Goal: Information Seeking & Learning: Learn about a topic

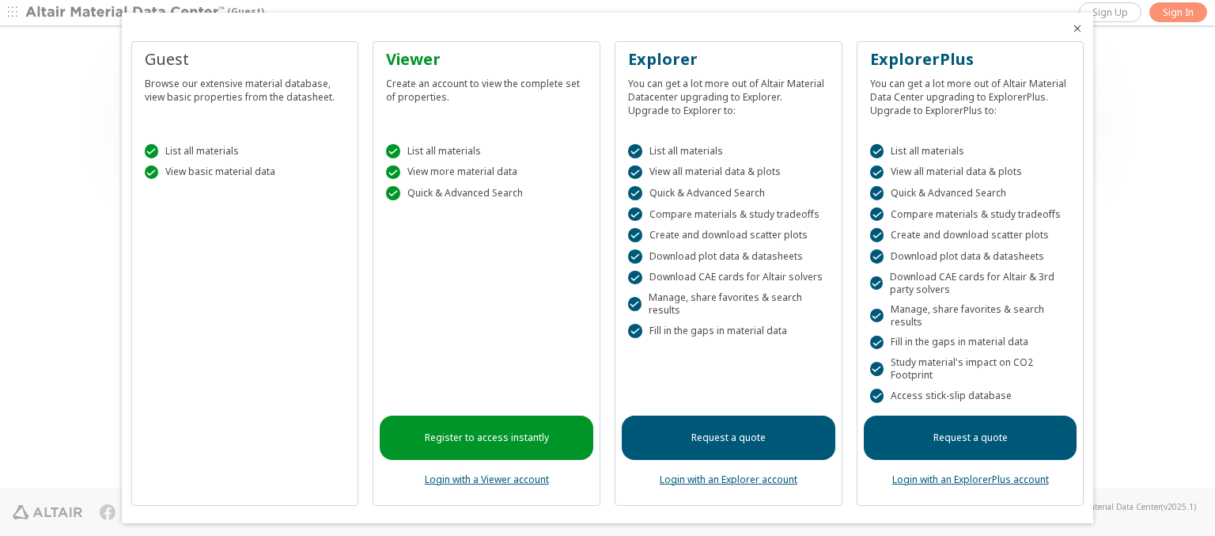
click at [1071, 28] on icon "Close" at bounding box center [1077, 28] width 13 height 13
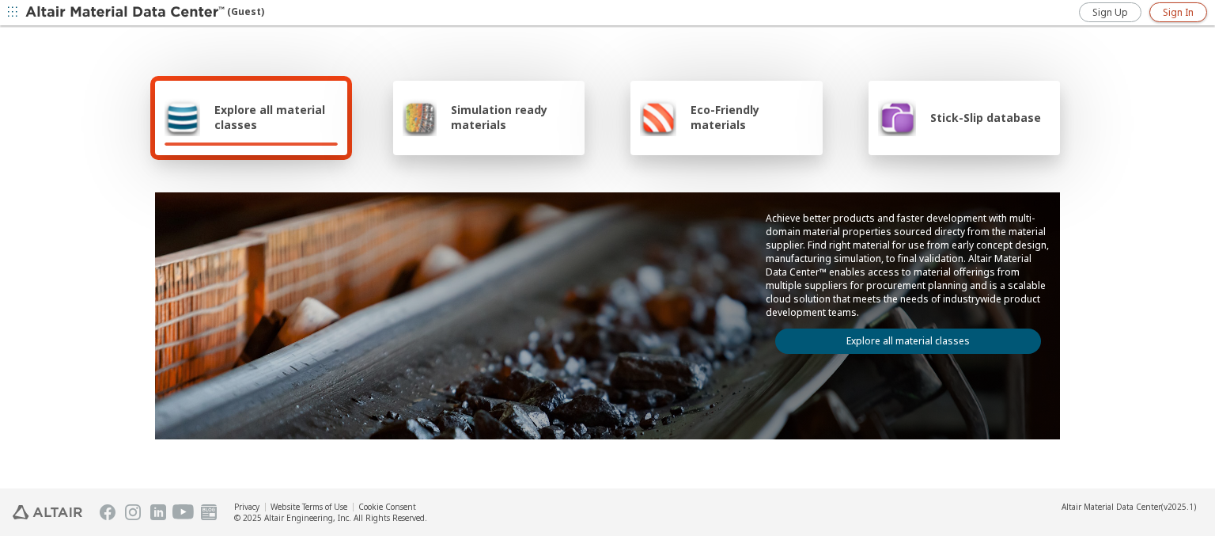
click at [1178, 12] on span "Sign In" at bounding box center [1178, 12] width 31 height 13
click at [126, 13] on img at bounding box center [126, 13] width 202 height 16
click at [270, 117] on span "Explore all material classes" at bounding box center [275, 117] width 123 height 30
click at [902, 337] on link "Explore all material classes" at bounding box center [908, 340] width 266 height 25
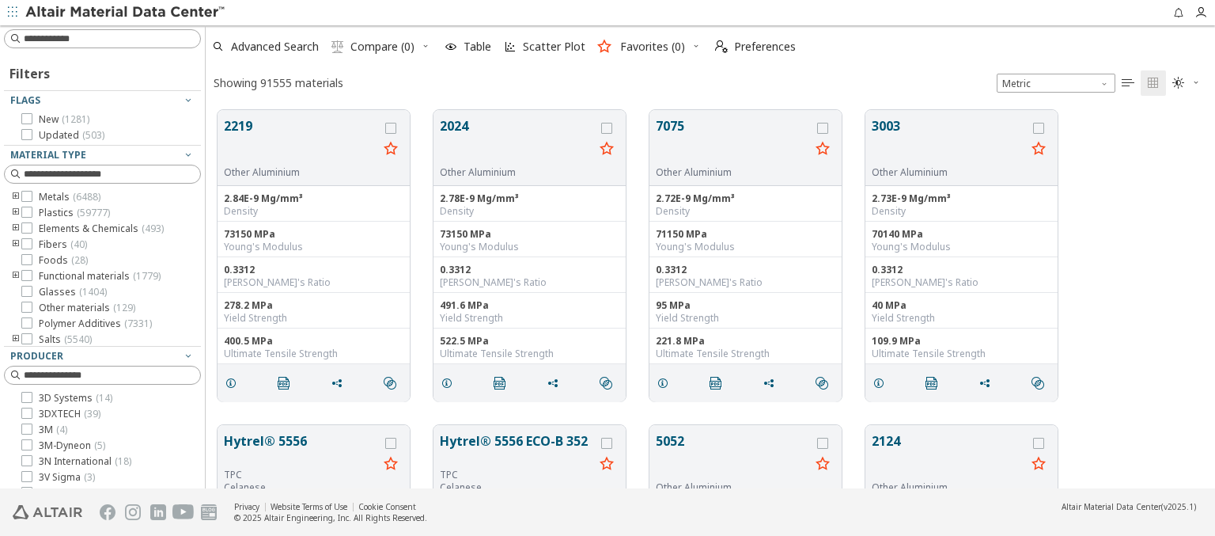
scroll to position [378, 997]
click at [751, 47] on span "Preferences" at bounding box center [765, 46] width 62 height 11
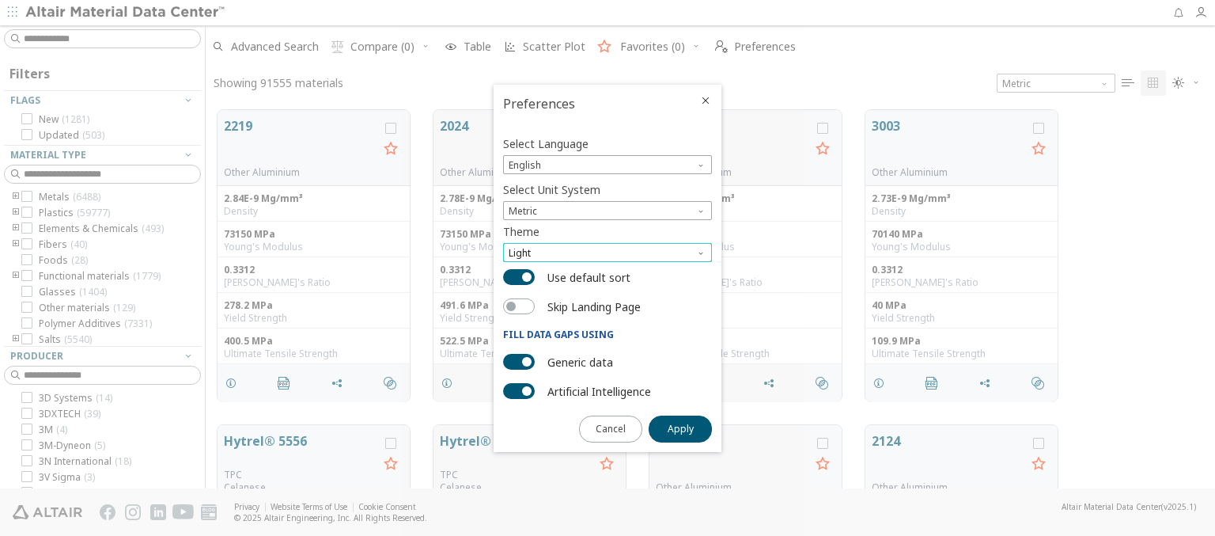
click at [608, 252] on span "Light" at bounding box center [607, 252] width 209 height 19
click at [532, 291] on span "Light Blue" at bounding box center [532, 291] width 44 height 13
click at [680, 427] on span "Apply" at bounding box center [681, 428] width 26 height 13
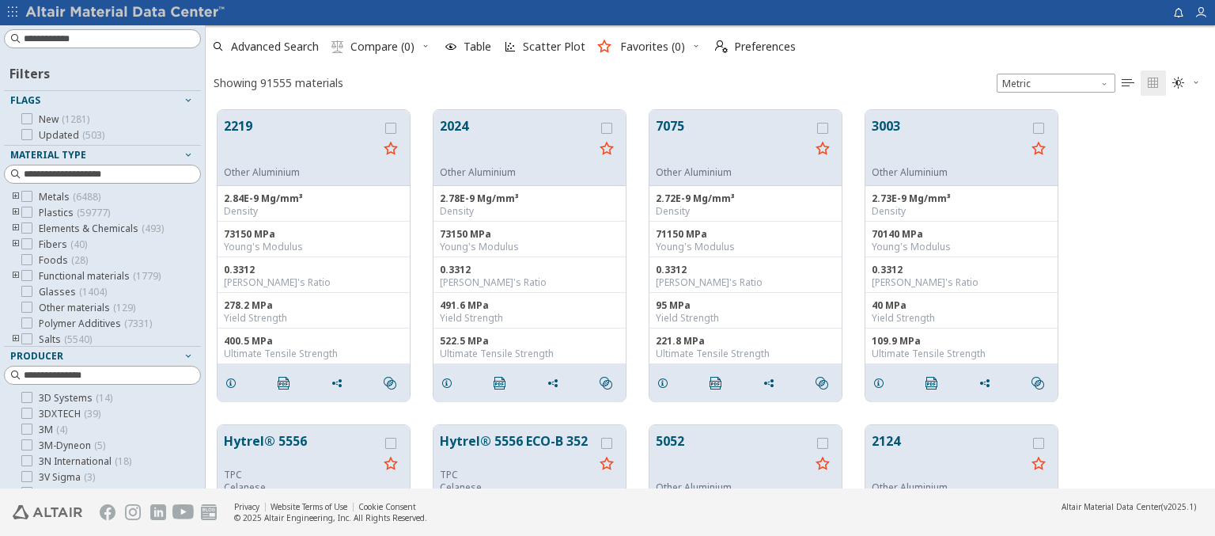
click at [126, 13] on img at bounding box center [126, 13] width 202 height 16
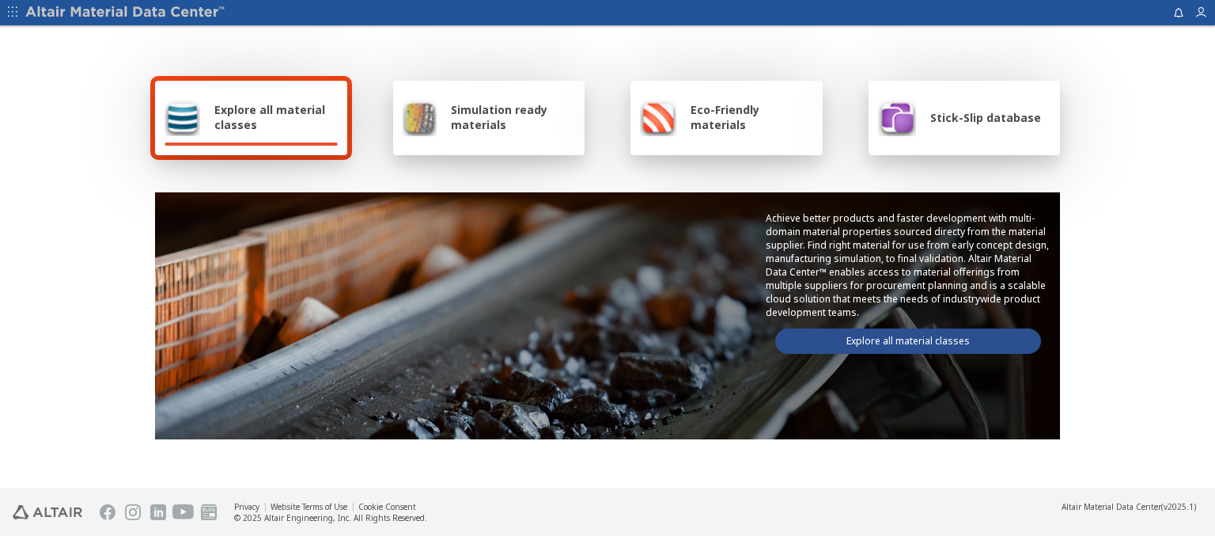
click at [270, 117] on span "Explore all material classes" at bounding box center [275, 117] width 123 height 30
click at [902, 337] on link "Explore all material classes" at bounding box center [908, 340] width 266 height 25
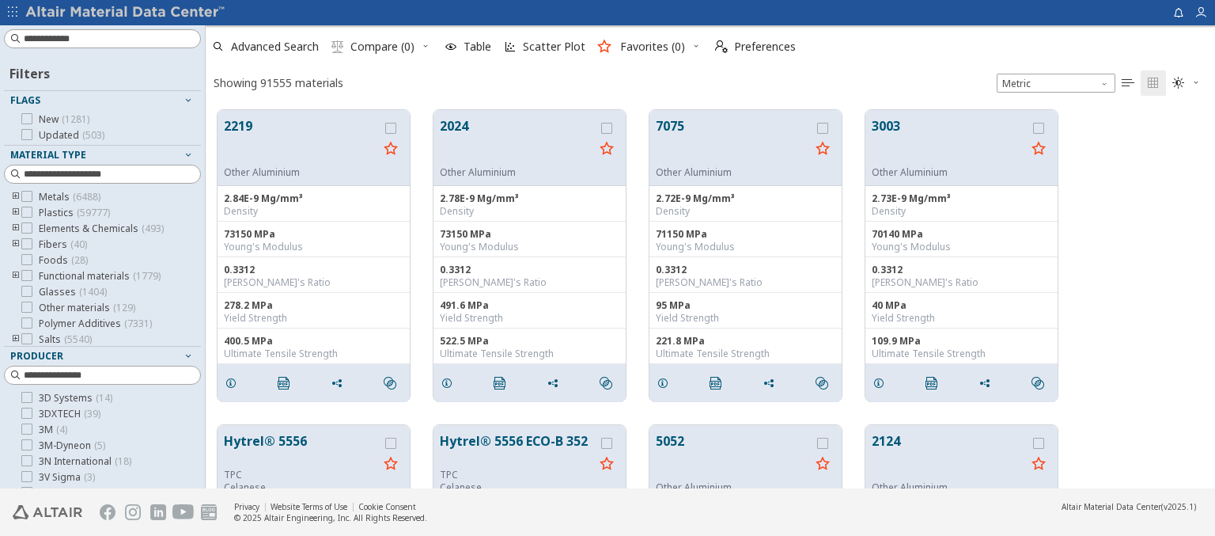
scroll to position [378, 997]
click at [126, 13] on img at bounding box center [126, 13] width 202 height 16
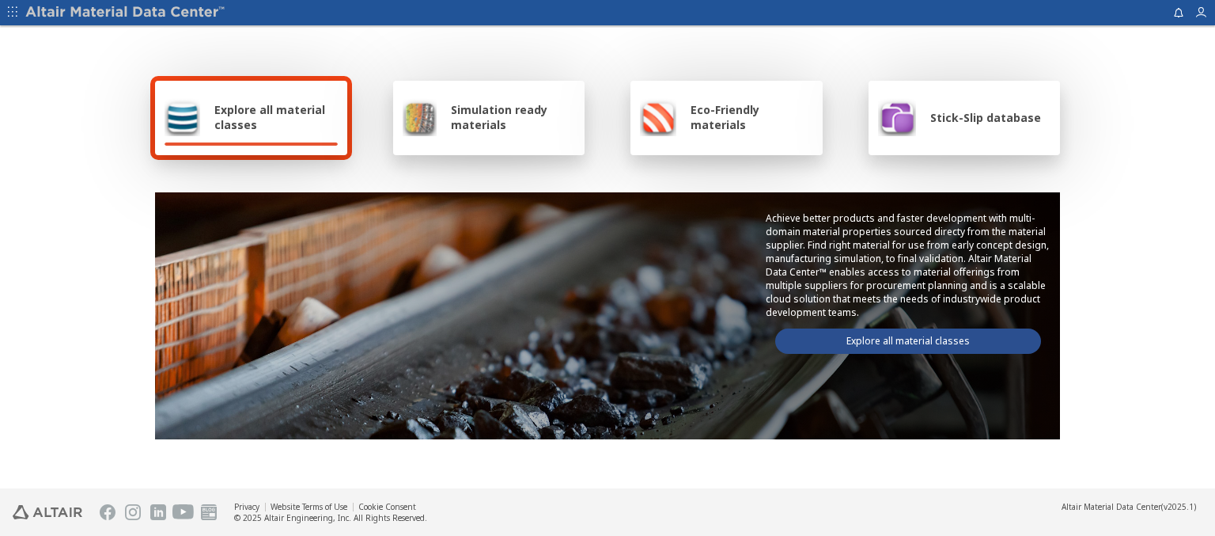
click at [506, 117] on span "Simulation ready materials" at bounding box center [513, 117] width 124 height 30
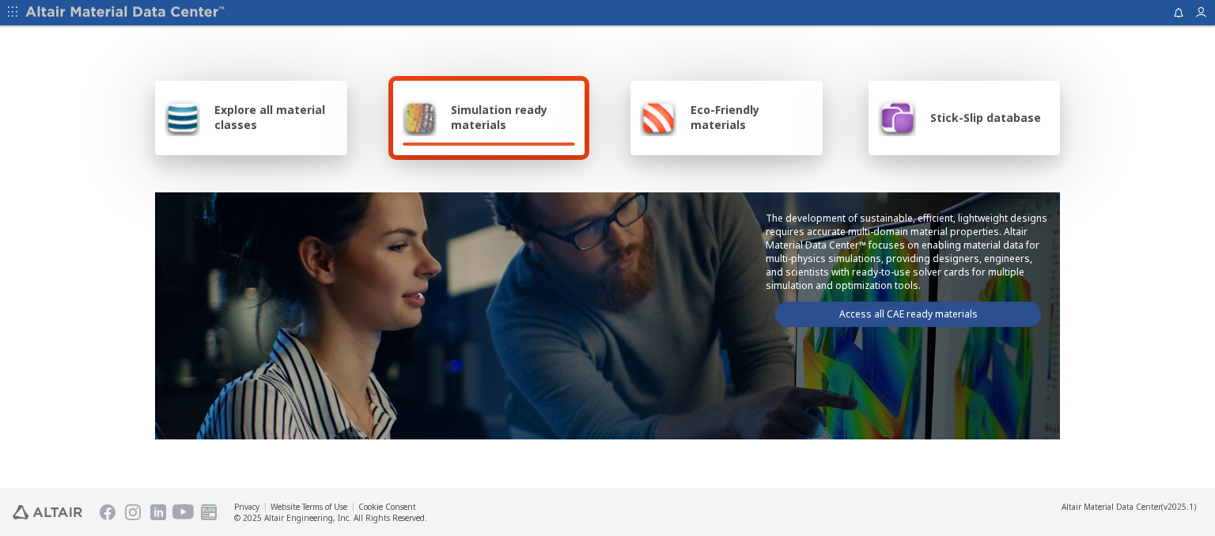
click at [902, 311] on link "Access all CAE ready materials" at bounding box center [908, 313] width 266 height 25
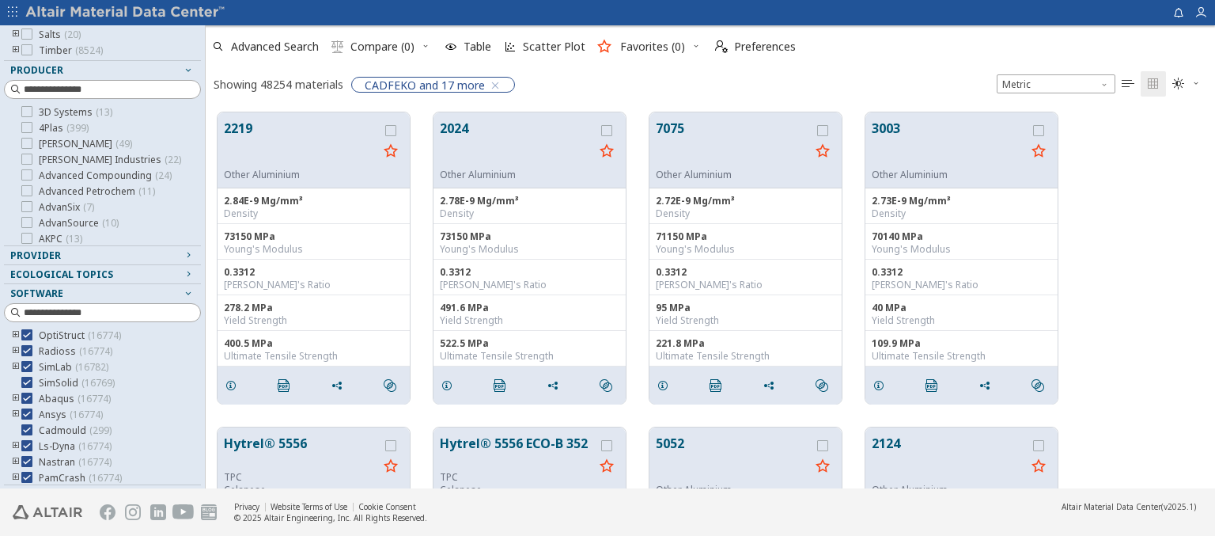
scroll to position [142, 0]
click at [126, 13] on img at bounding box center [126, 13] width 202 height 16
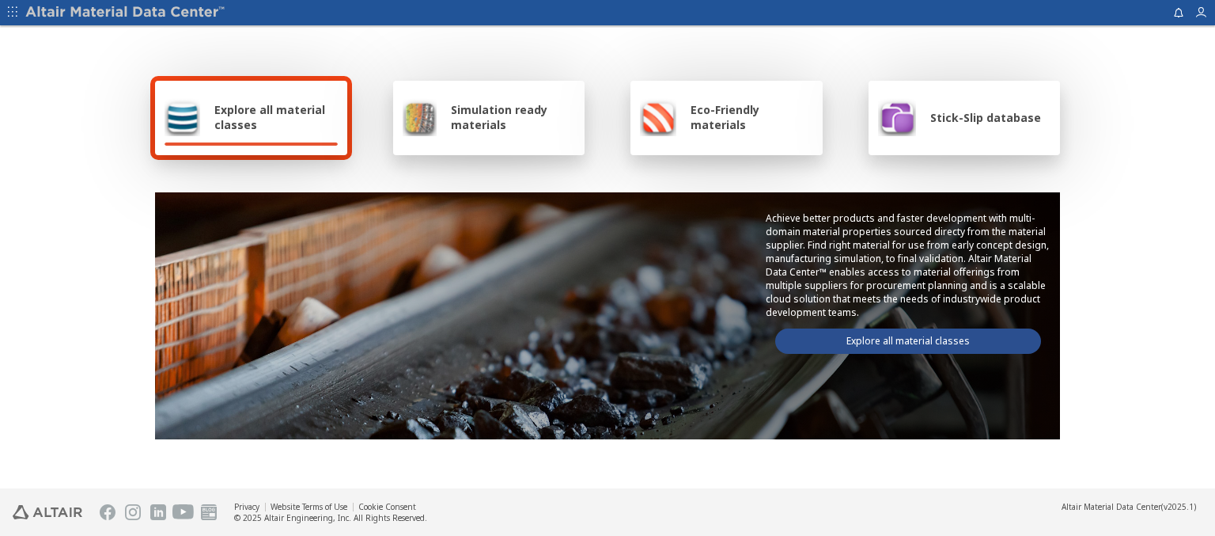
click at [746, 117] on span "Eco-Friendly materials" at bounding box center [752, 117] width 122 height 30
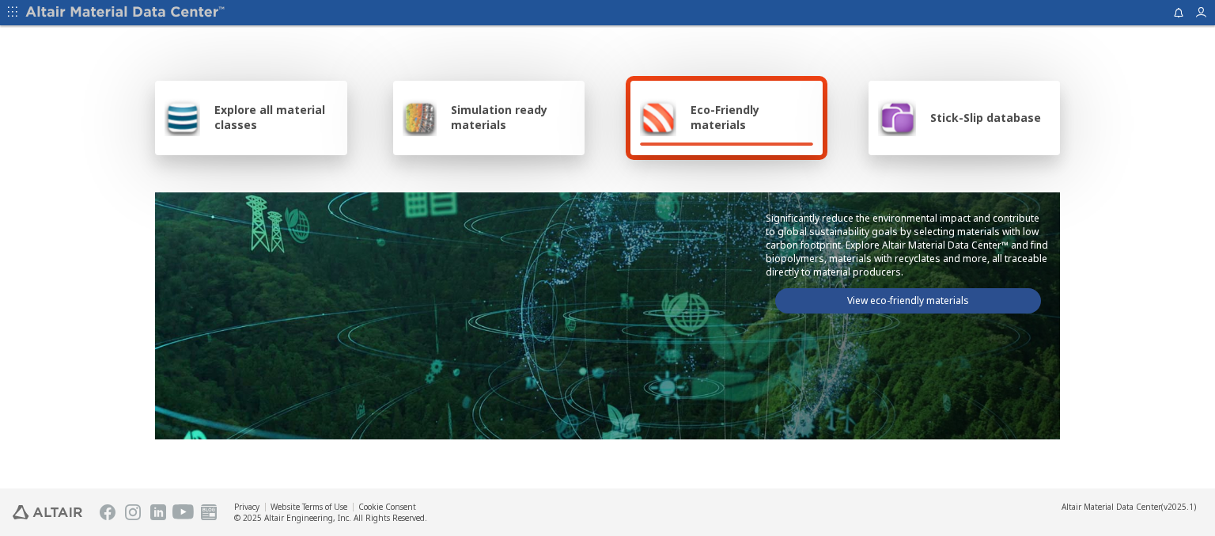
click at [902, 298] on link "View eco-friendly materials" at bounding box center [908, 300] width 266 height 25
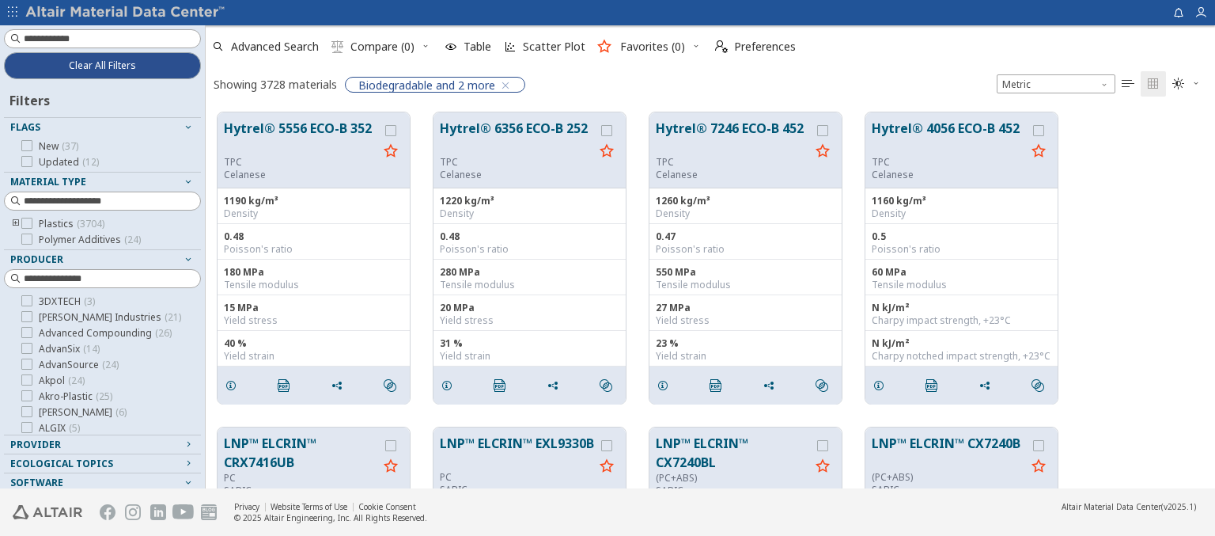
scroll to position [376, 997]
click at [126, 13] on img at bounding box center [126, 13] width 202 height 16
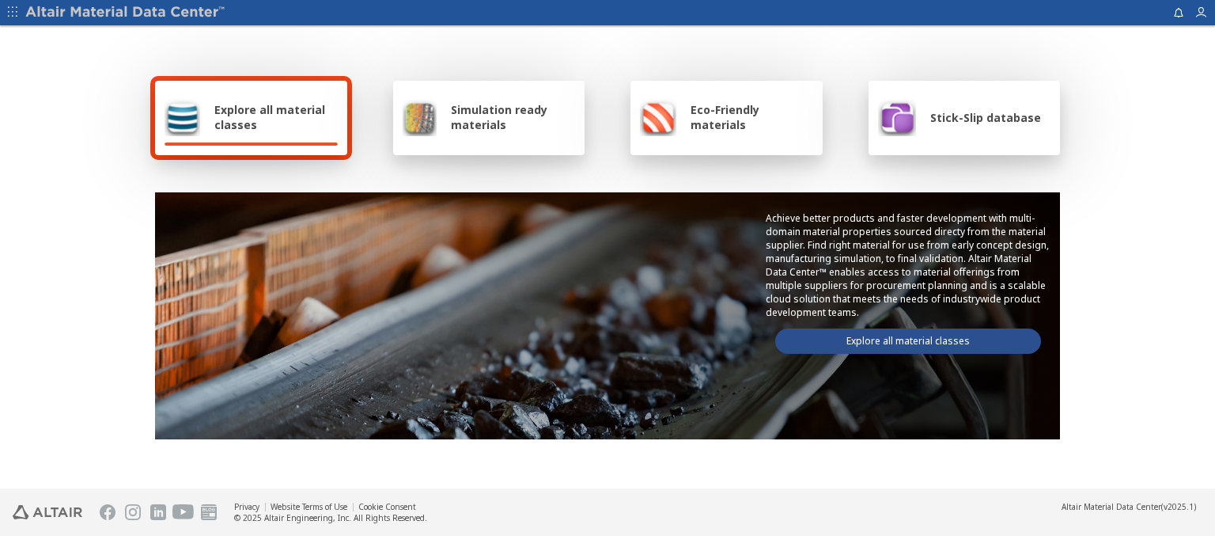
click at [975, 117] on span "Stick-Slip database" at bounding box center [985, 117] width 111 height 15
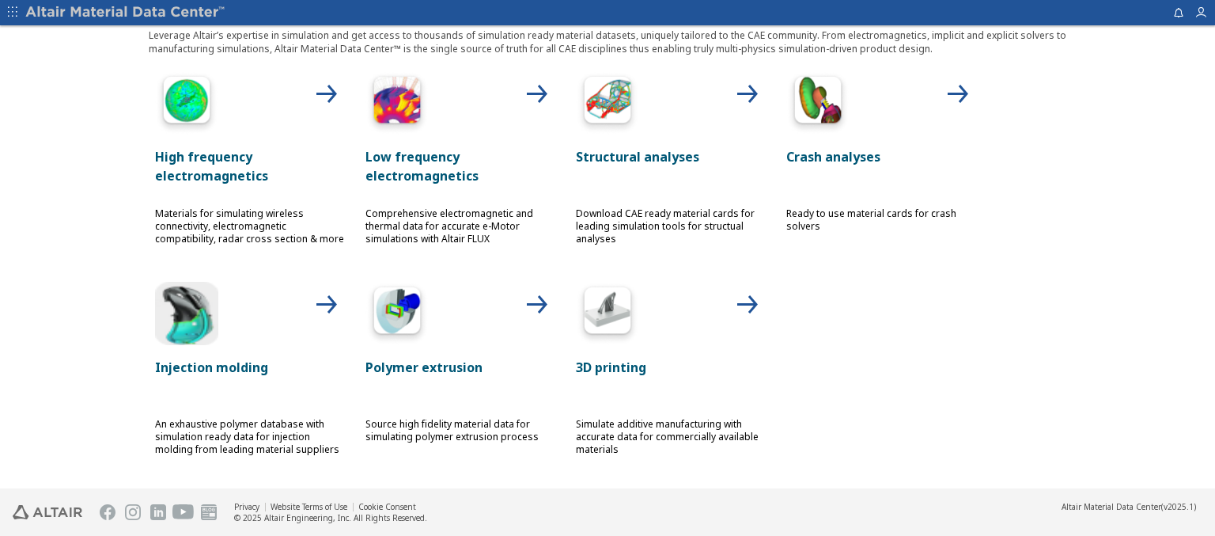
scroll to position [710, 0]
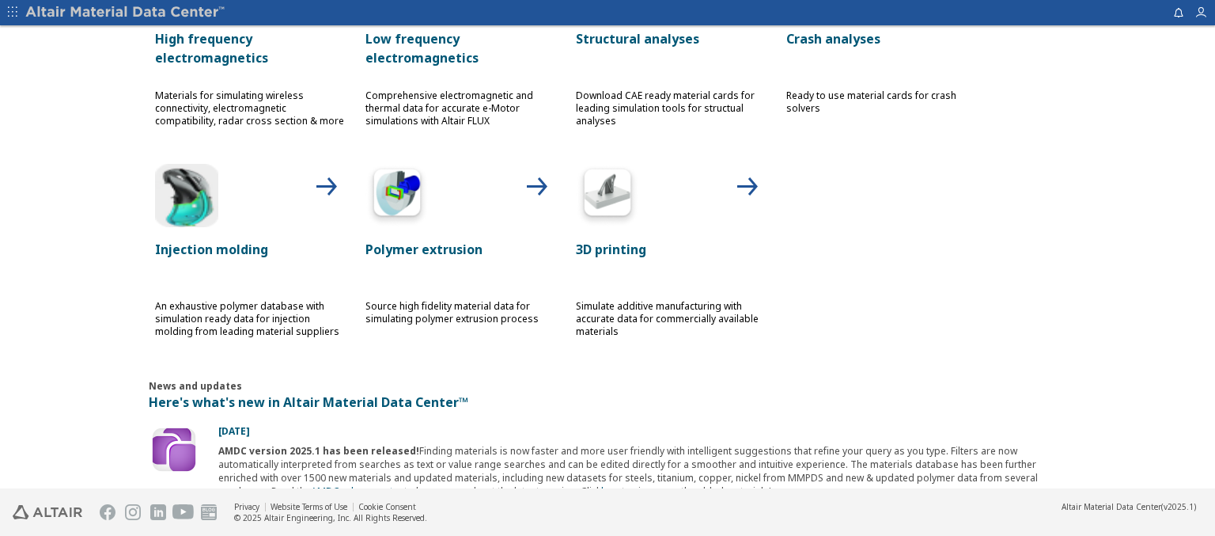
click at [244, 47] on p "High frequency electromagnetics" at bounding box center [250, 48] width 190 height 38
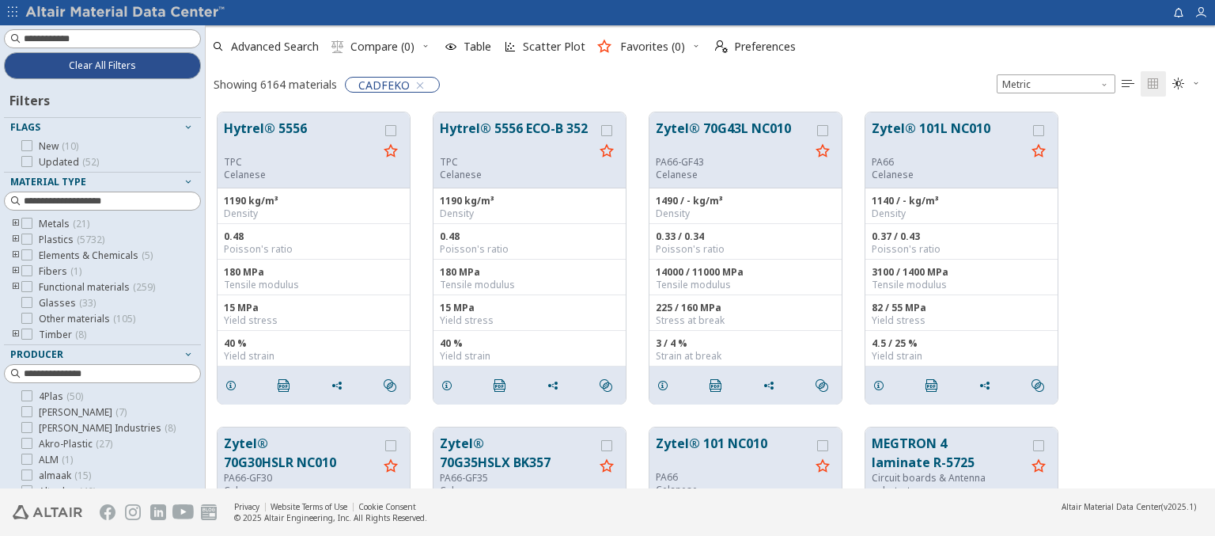
scroll to position [284, 0]
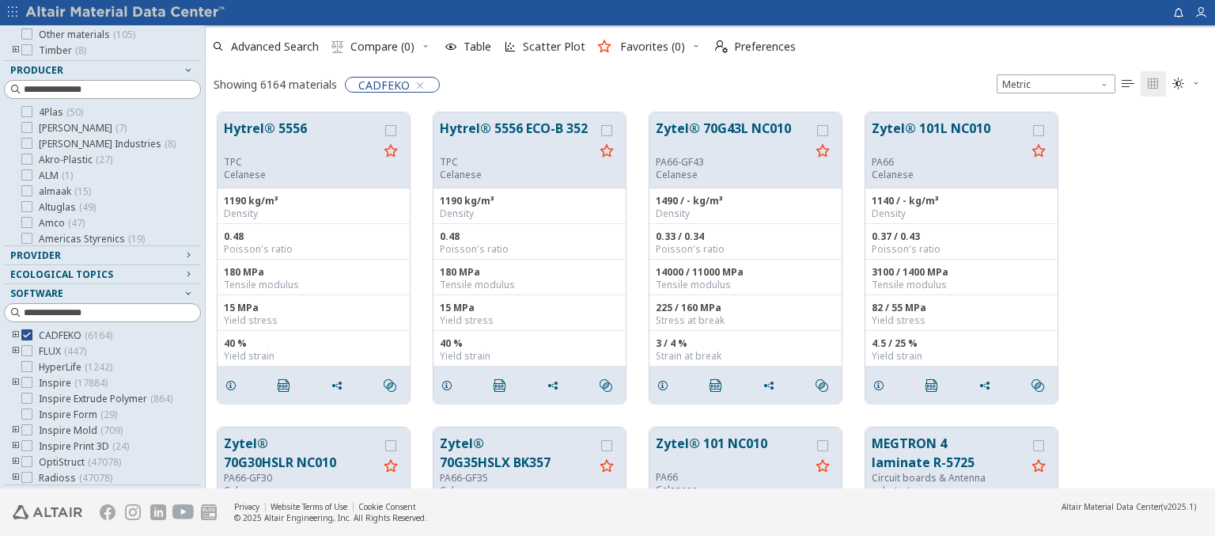
click at [126, 13] on img at bounding box center [126, 13] width 202 height 16
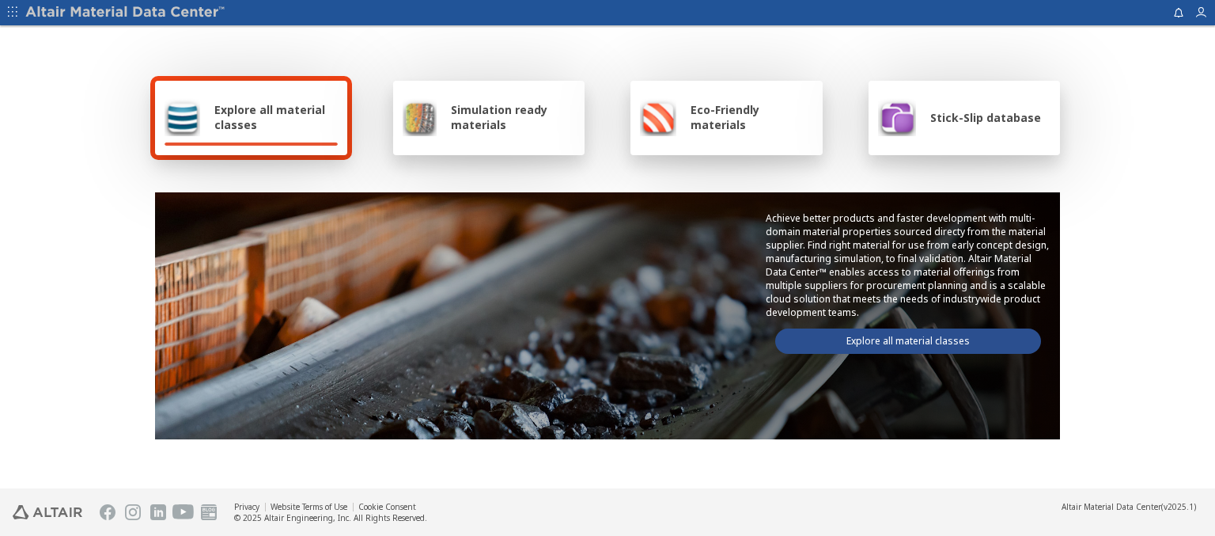
scroll to position [710, 0]
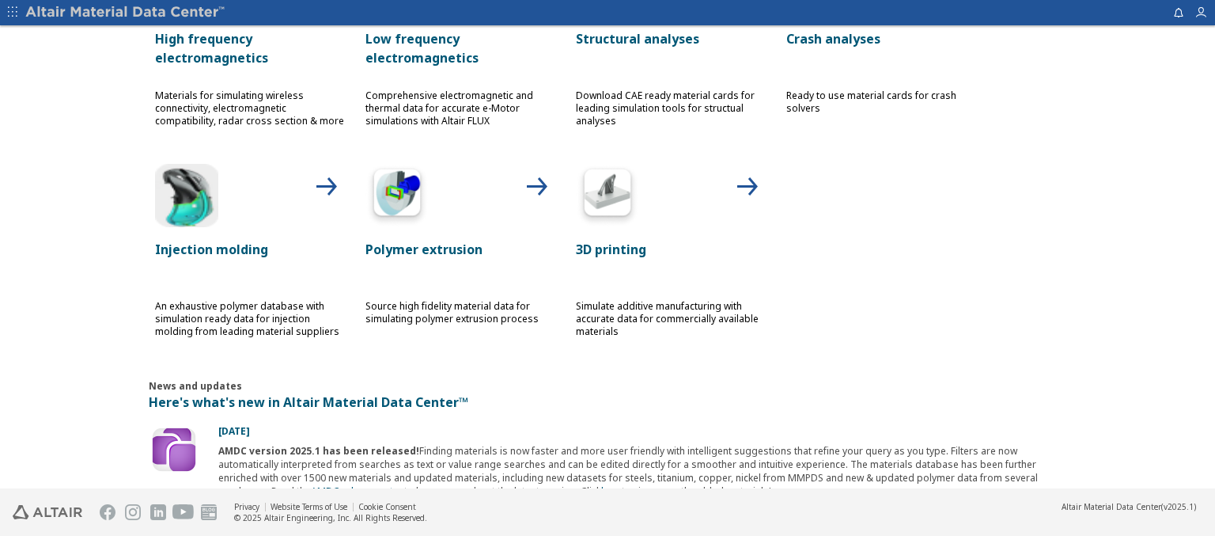
click at [454, 47] on p "Low frequency electromagnetics" at bounding box center [460, 48] width 190 height 38
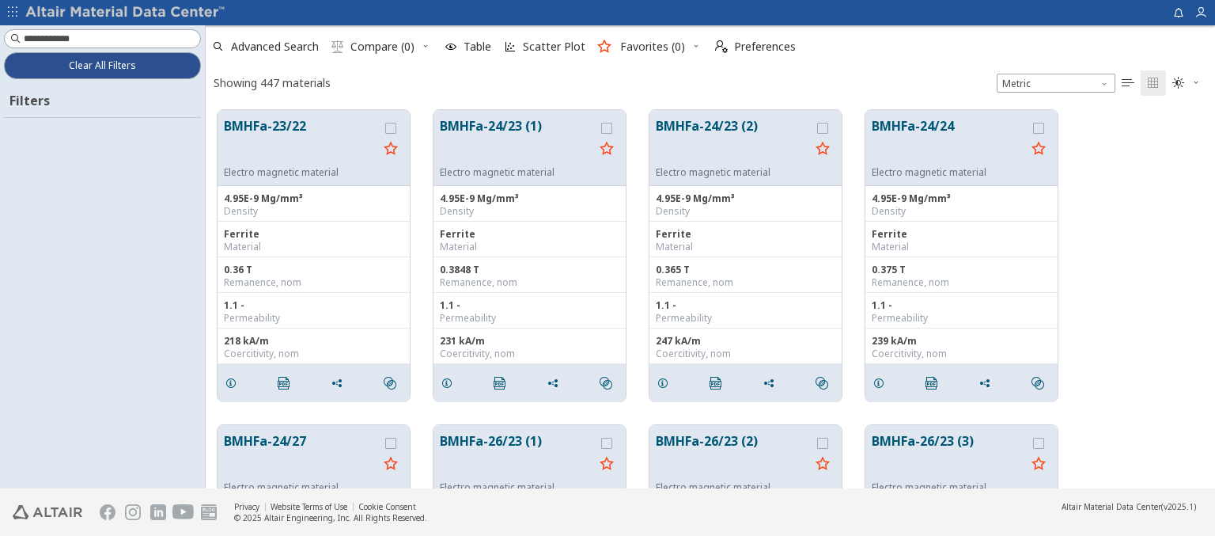
scroll to position [376, 997]
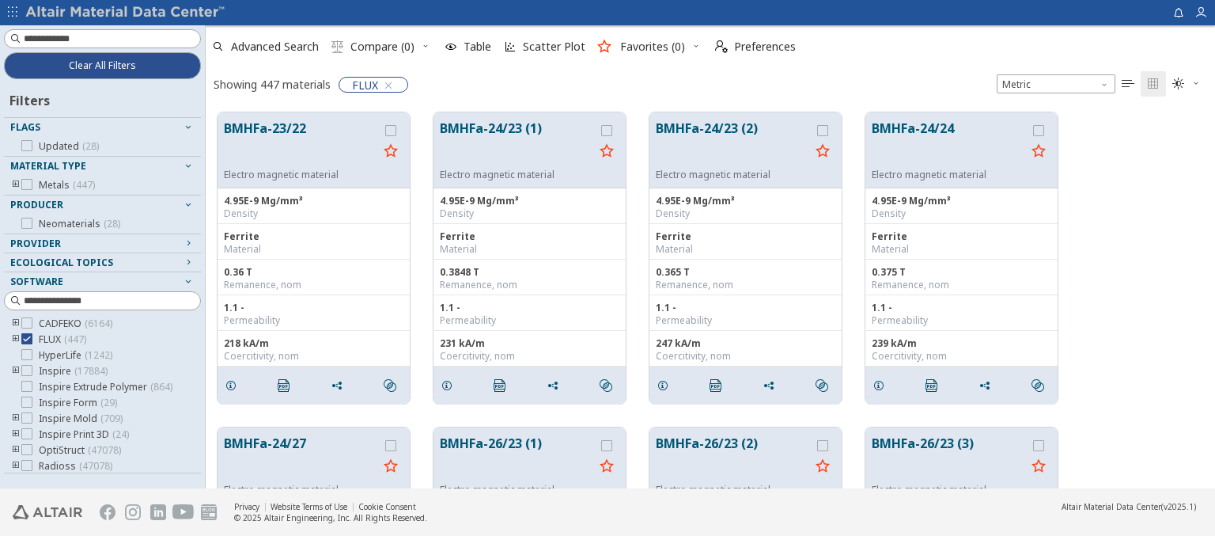
click at [126, 13] on img at bounding box center [126, 13] width 202 height 16
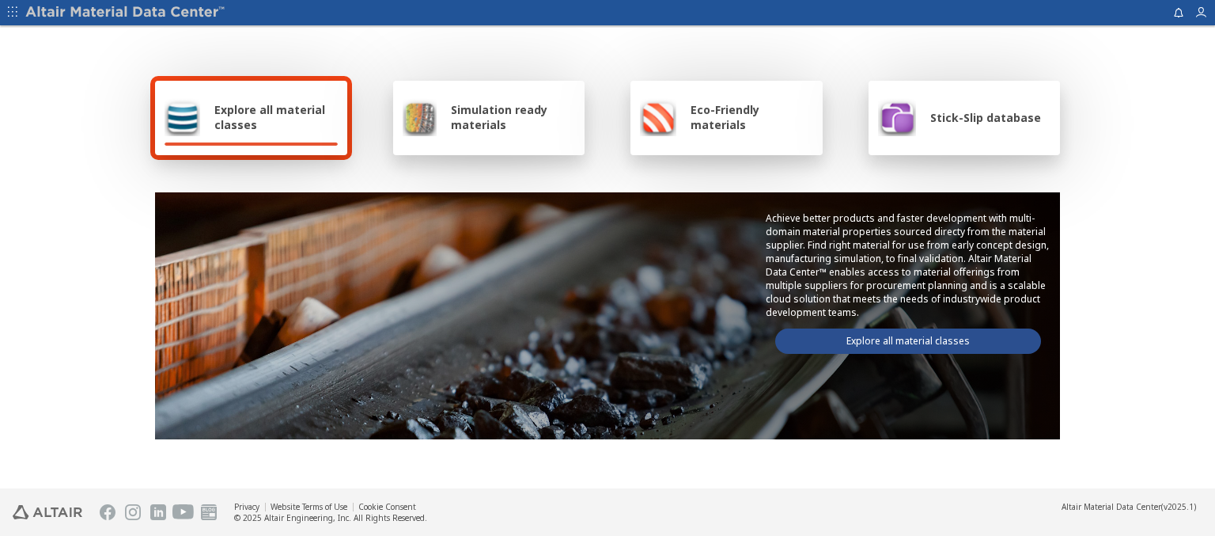
scroll to position [710, 0]
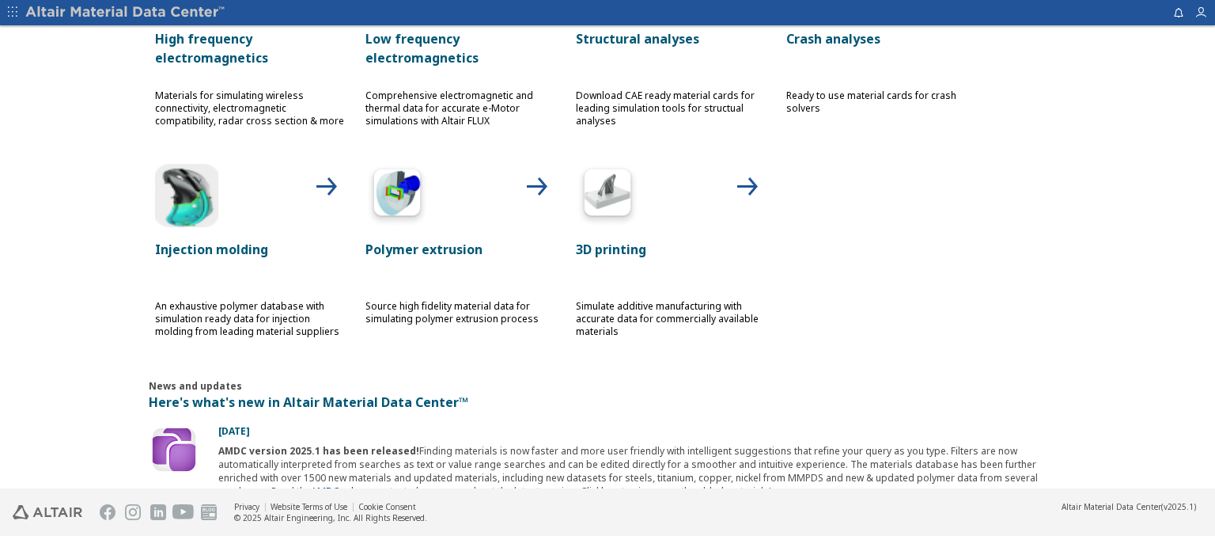
click at [665, 37] on p "Structural analyses" at bounding box center [671, 38] width 190 height 19
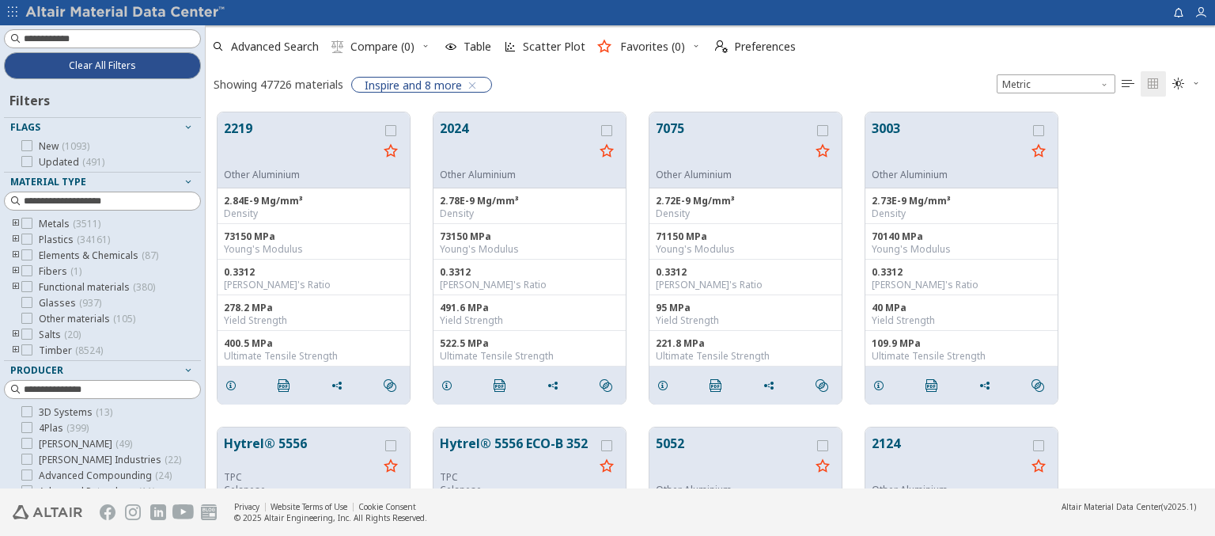
scroll to position [13, 13]
click at [126, 13] on img at bounding box center [126, 13] width 202 height 16
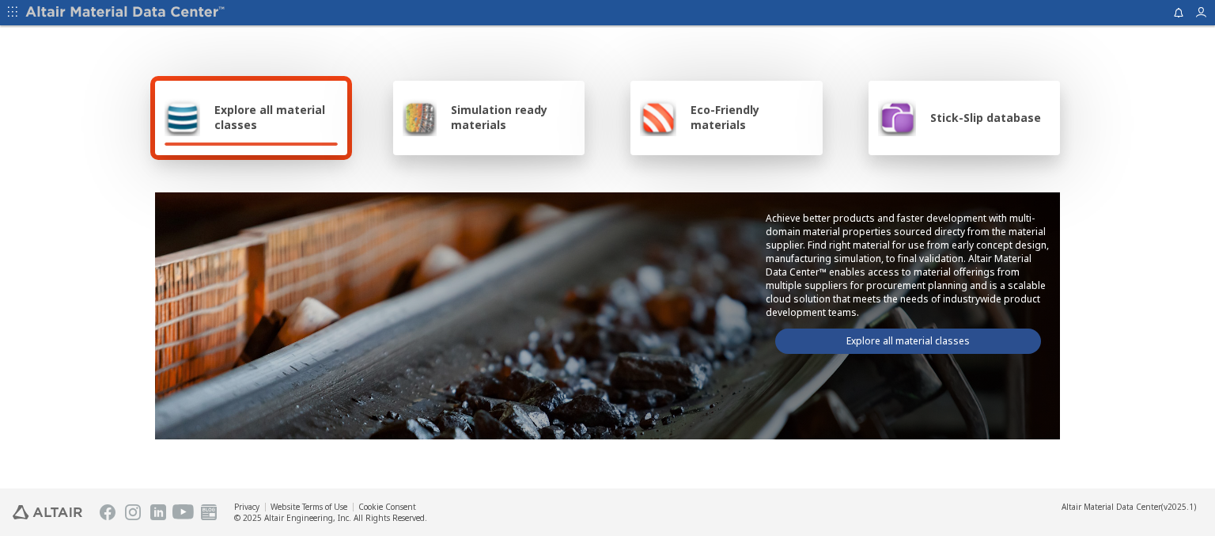
scroll to position [710, 0]
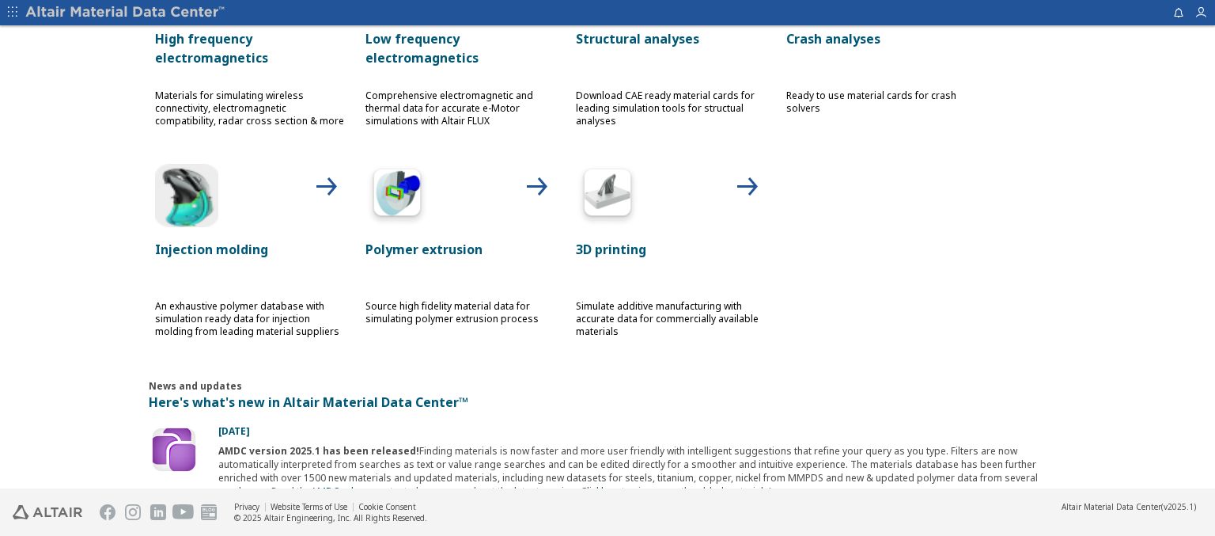
click at [875, 37] on p "Crash analyses" at bounding box center [881, 38] width 190 height 19
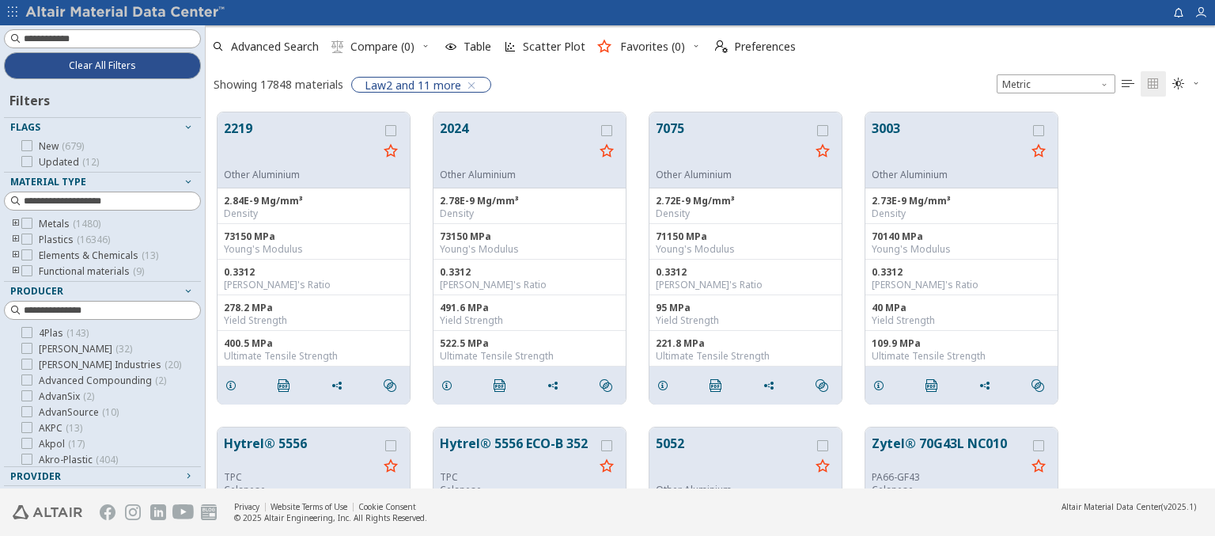
scroll to position [376, 997]
click at [126, 13] on img at bounding box center [126, 13] width 202 height 16
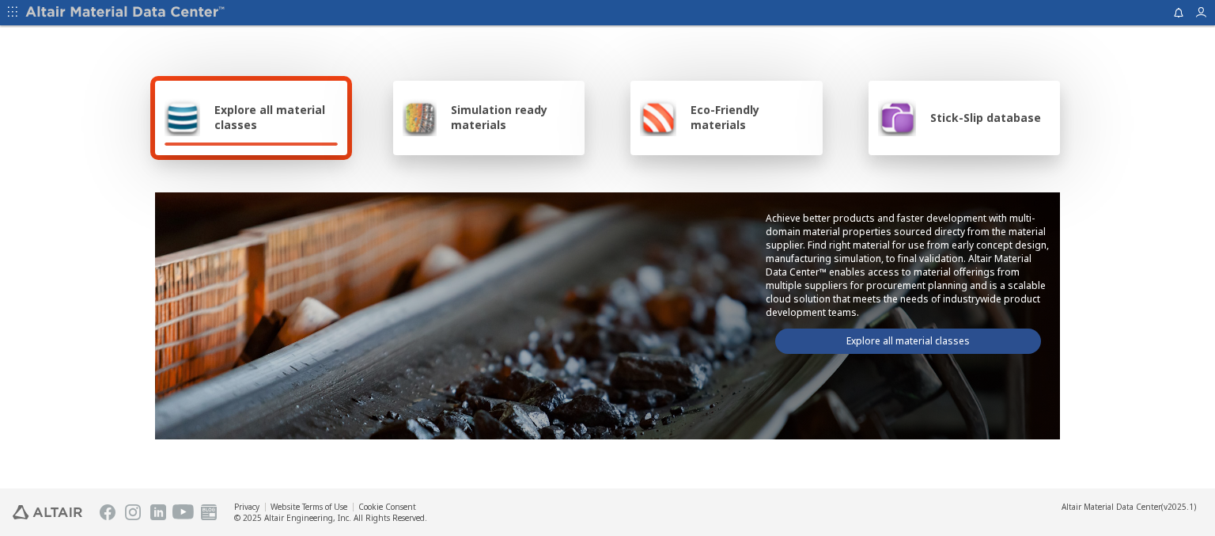
scroll to position [833, 0]
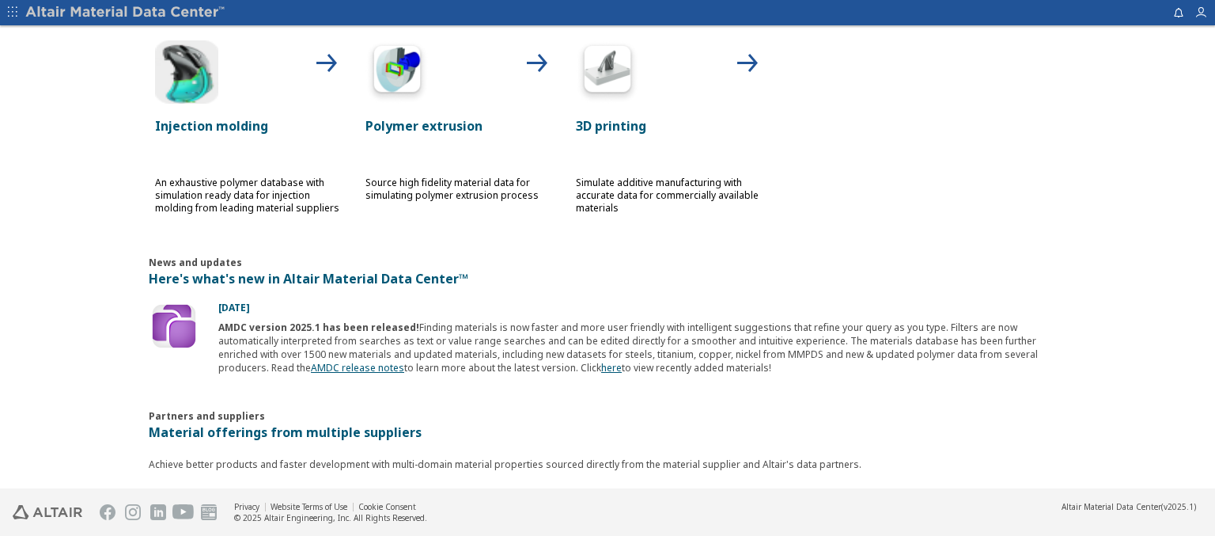
click at [244, 124] on p "Injection molding" at bounding box center [250, 125] width 190 height 19
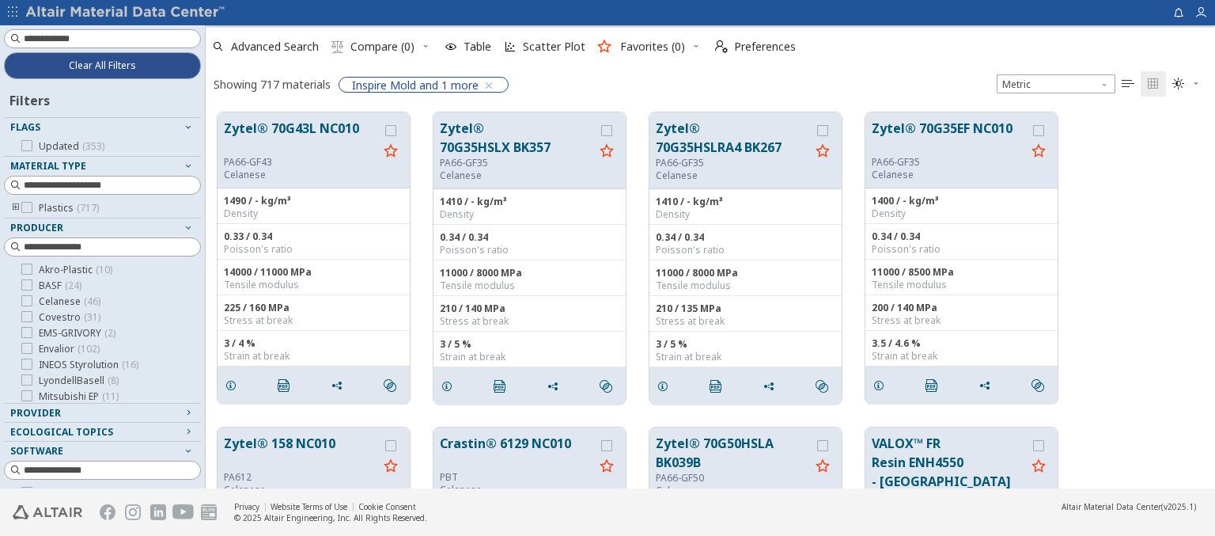
scroll to position [13, 13]
click at [126, 13] on img at bounding box center [126, 13] width 202 height 16
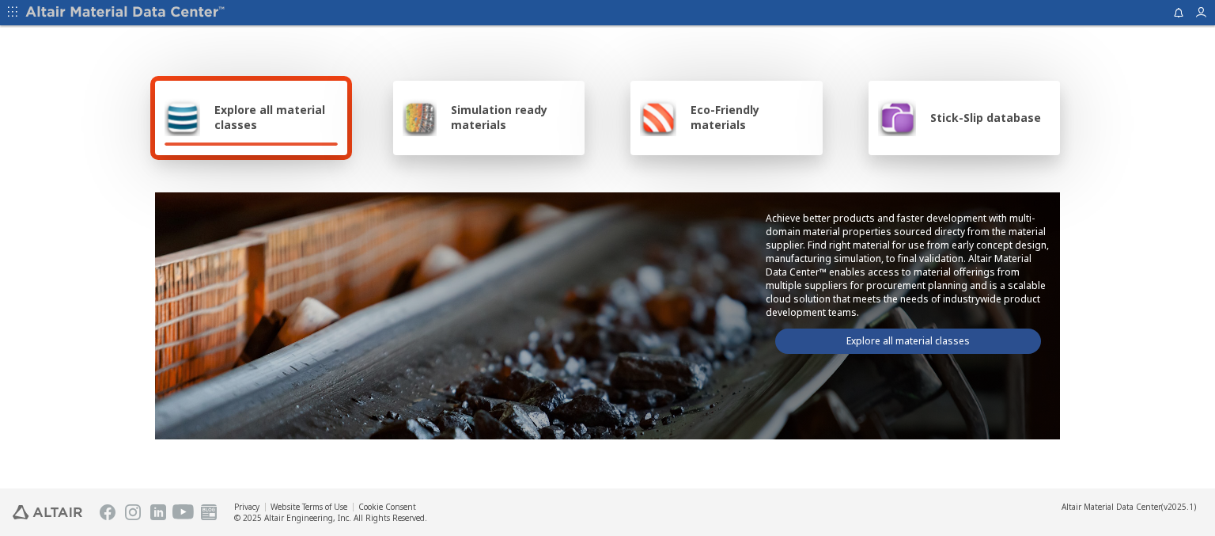
scroll to position [920, 0]
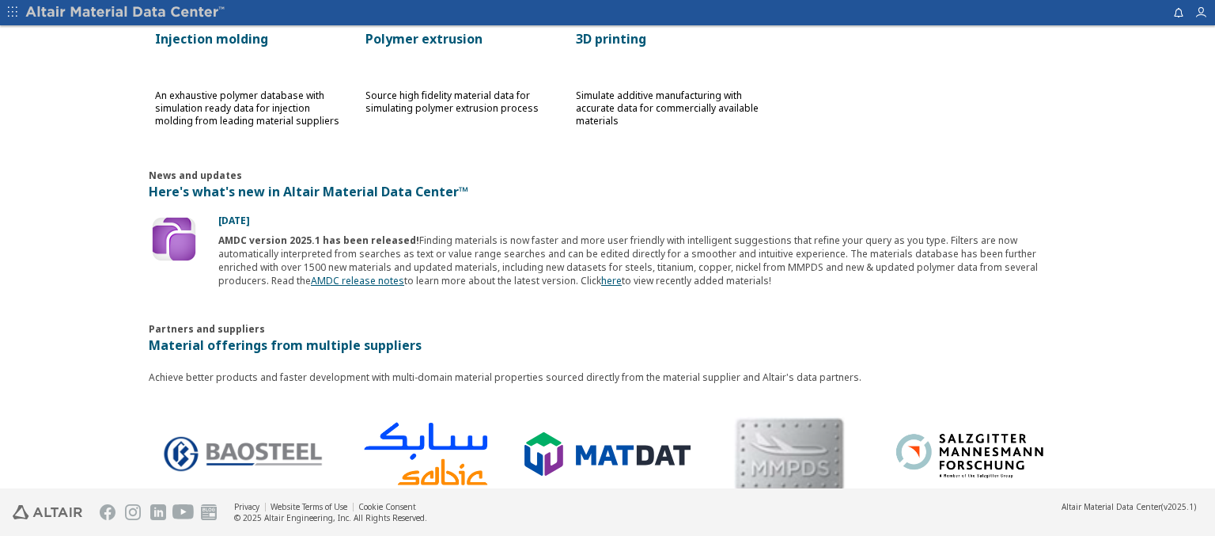
click at [454, 37] on p "Polymer extrusion" at bounding box center [460, 38] width 190 height 19
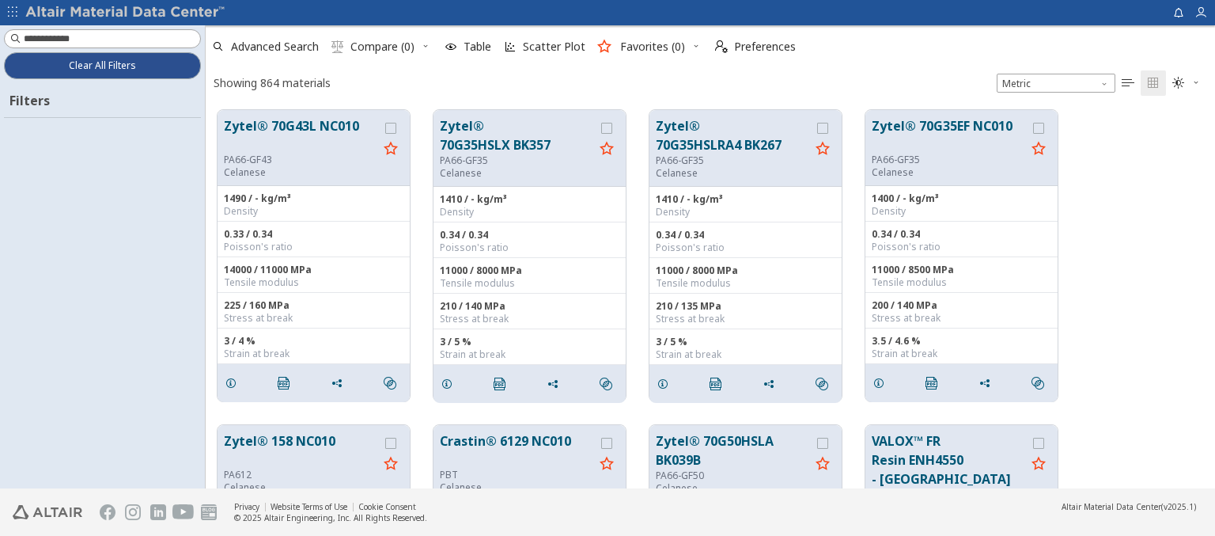
scroll to position [376, 997]
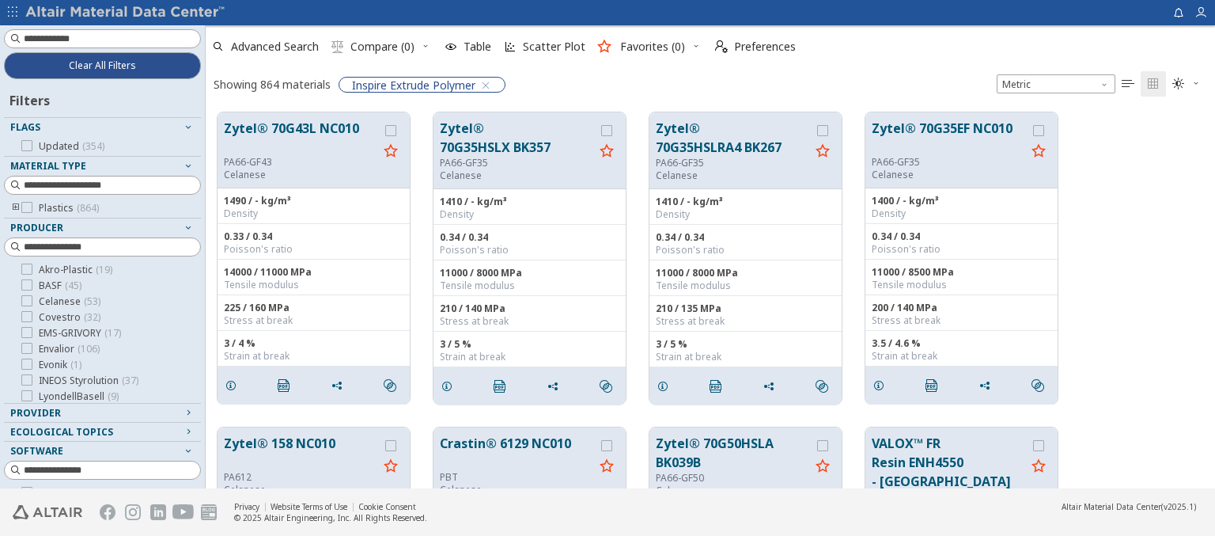
click at [126, 13] on img at bounding box center [126, 13] width 202 height 16
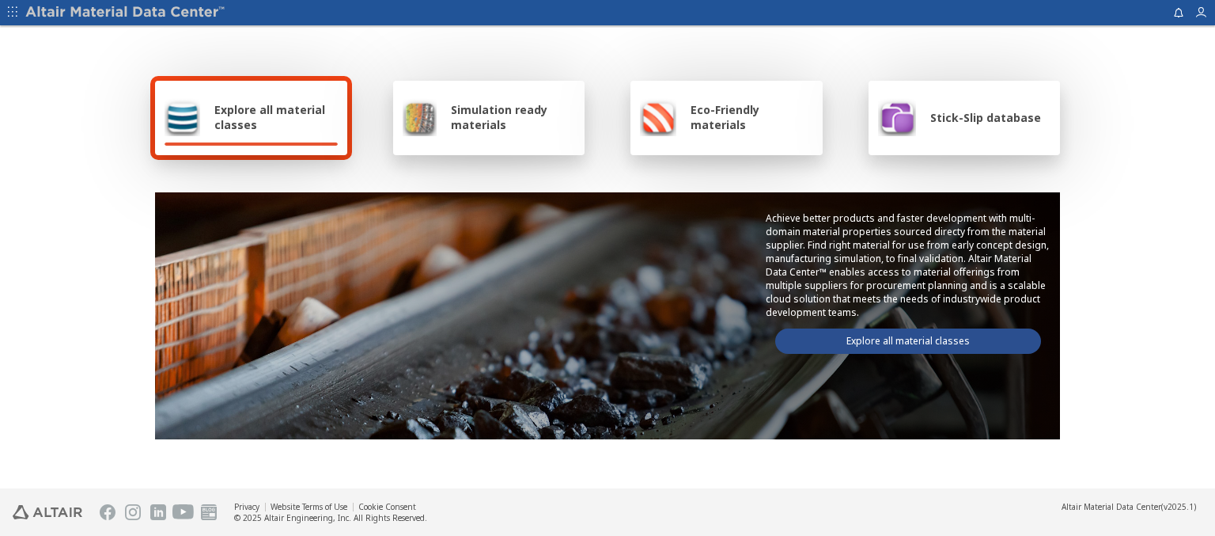
scroll to position [920, 0]
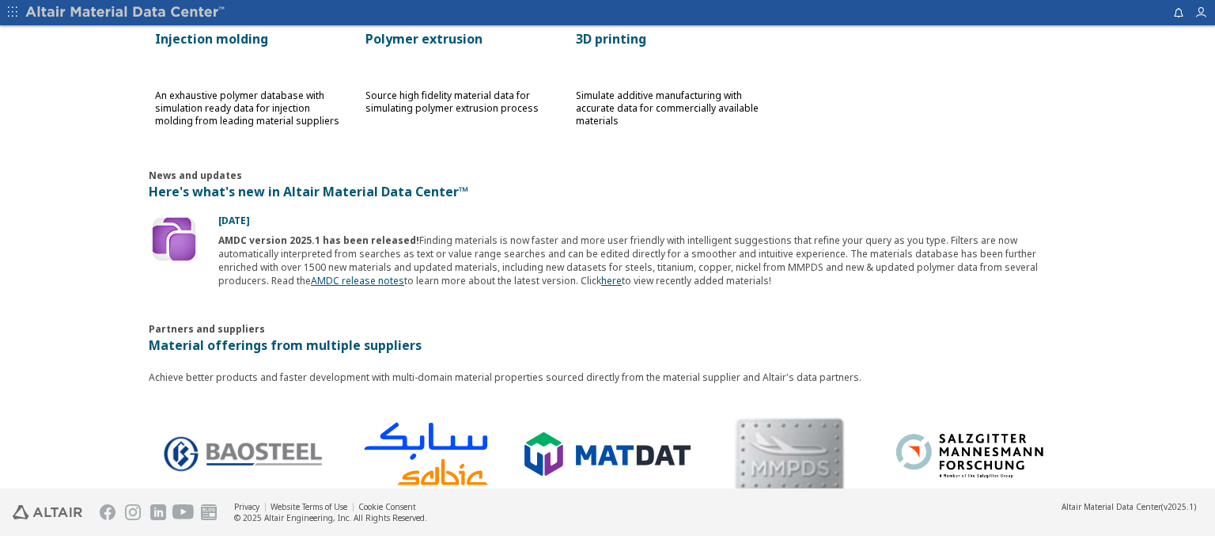
click at [665, 37] on p "3D printing" at bounding box center [671, 38] width 190 height 19
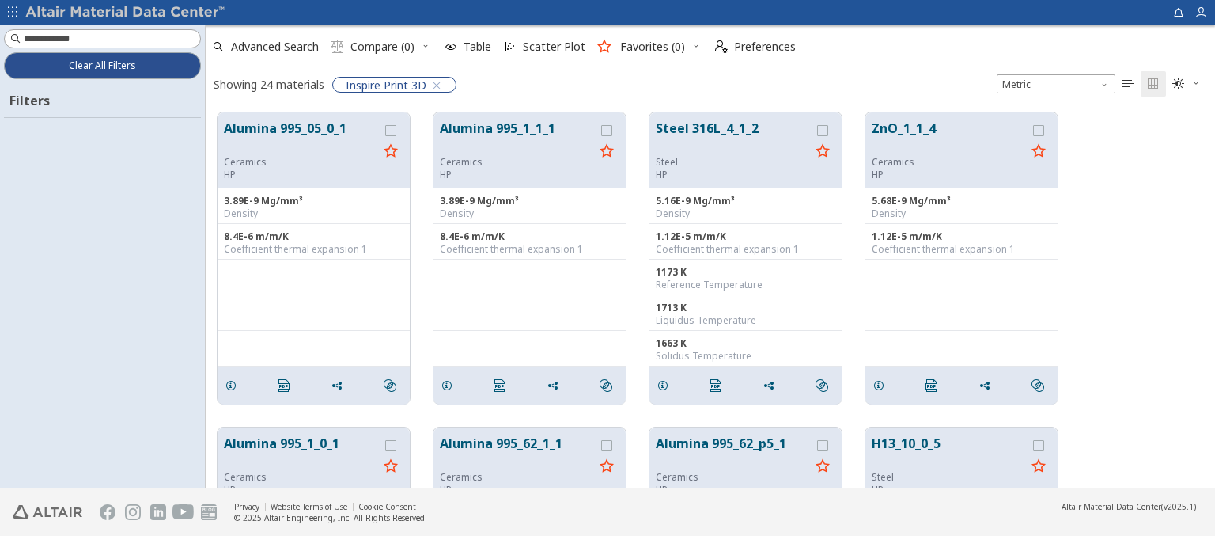
scroll to position [376, 997]
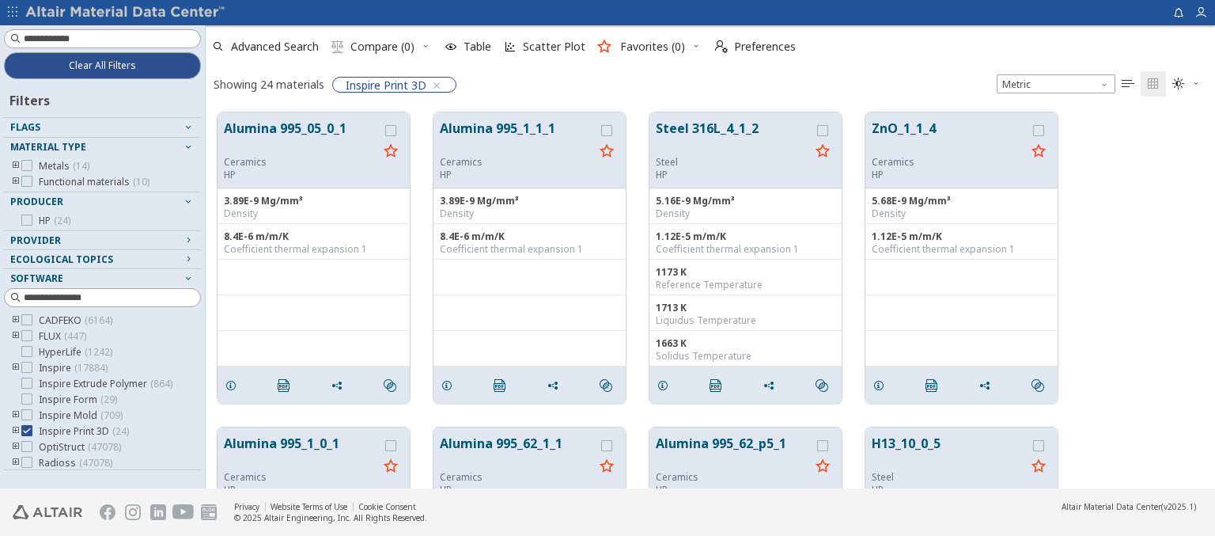
click at [126, 13] on img at bounding box center [126, 13] width 202 height 16
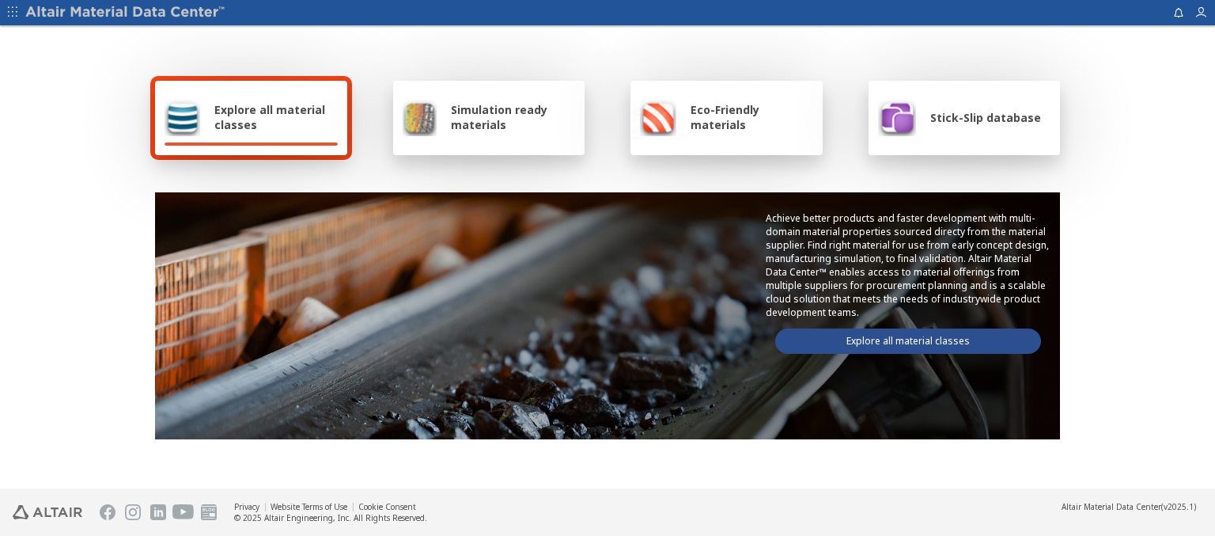
type input "******"
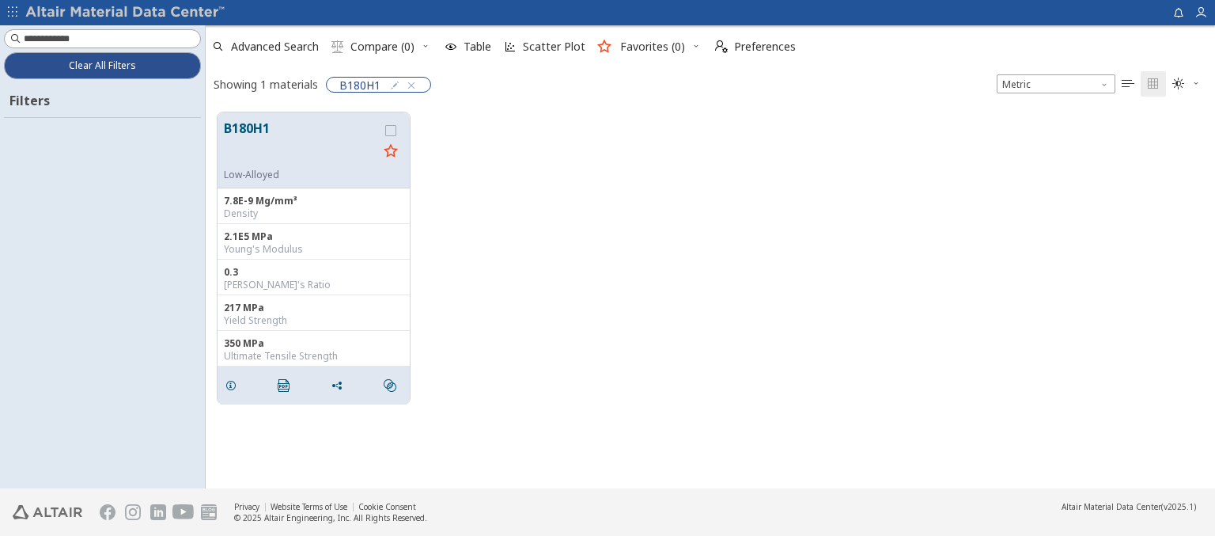
scroll to position [376, 997]
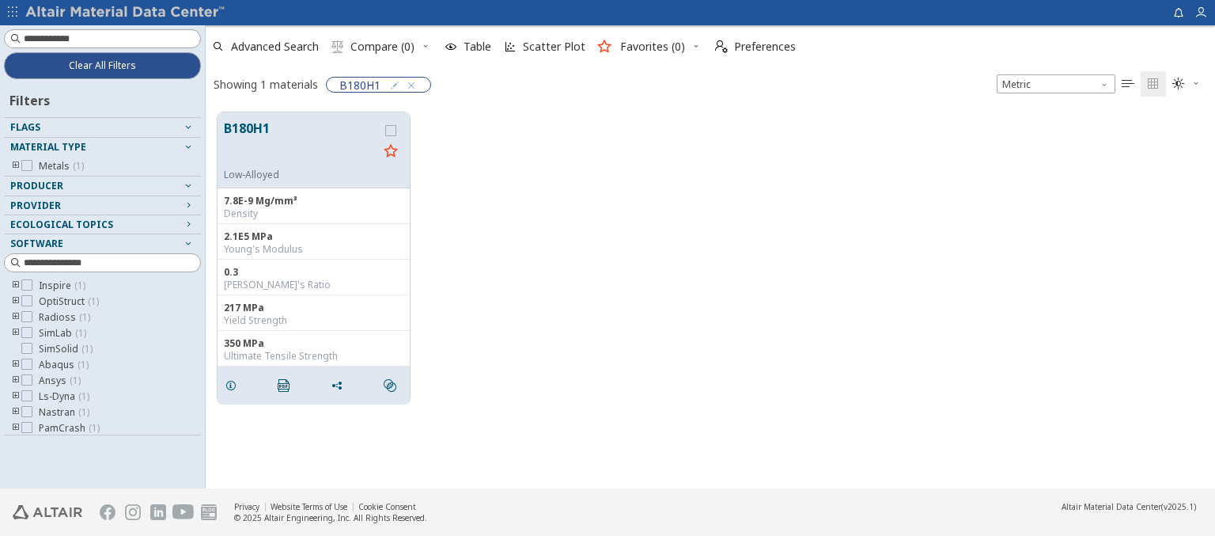
click at [126, 13] on img at bounding box center [126, 13] width 202 height 16
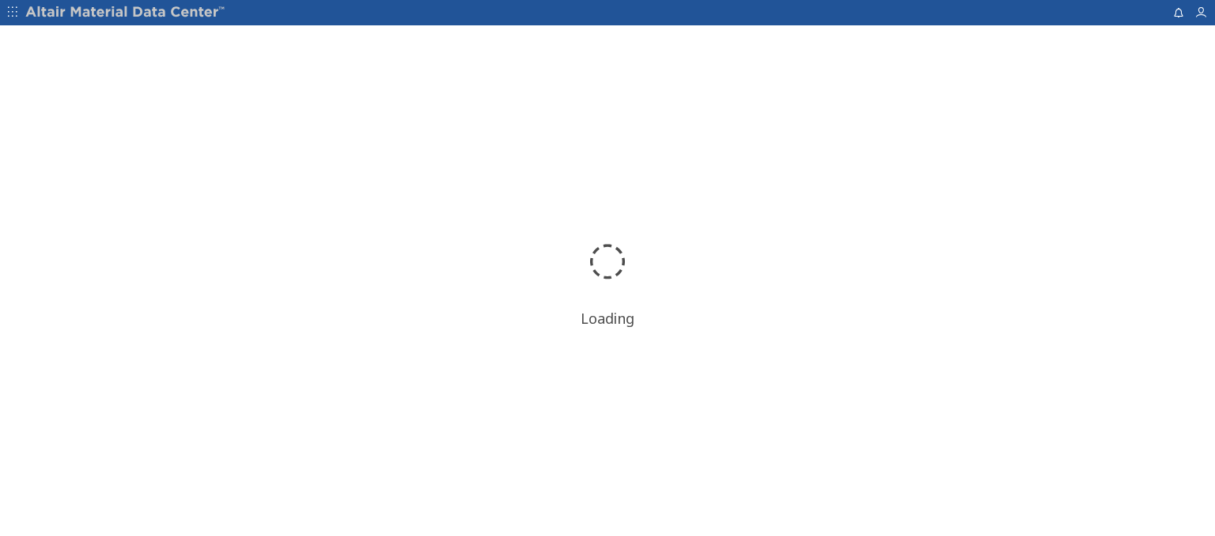
click at [126, 13] on img at bounding box center [126, 13] width 202 height 16
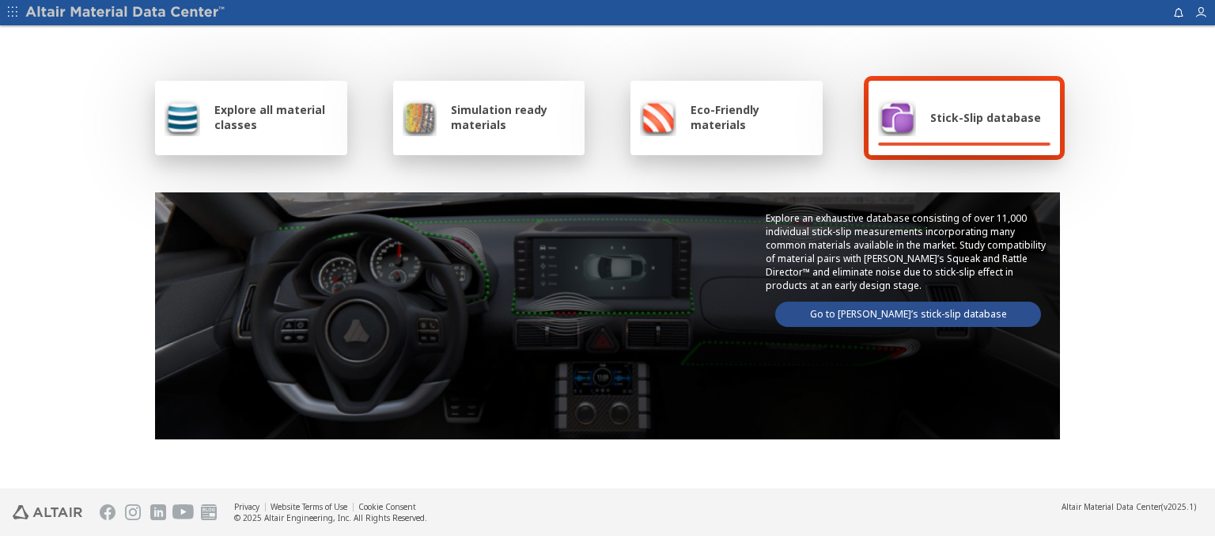
click at [298, 133] on div "Explore all material classes" at bounding box center [251, 117] width 173 height 38
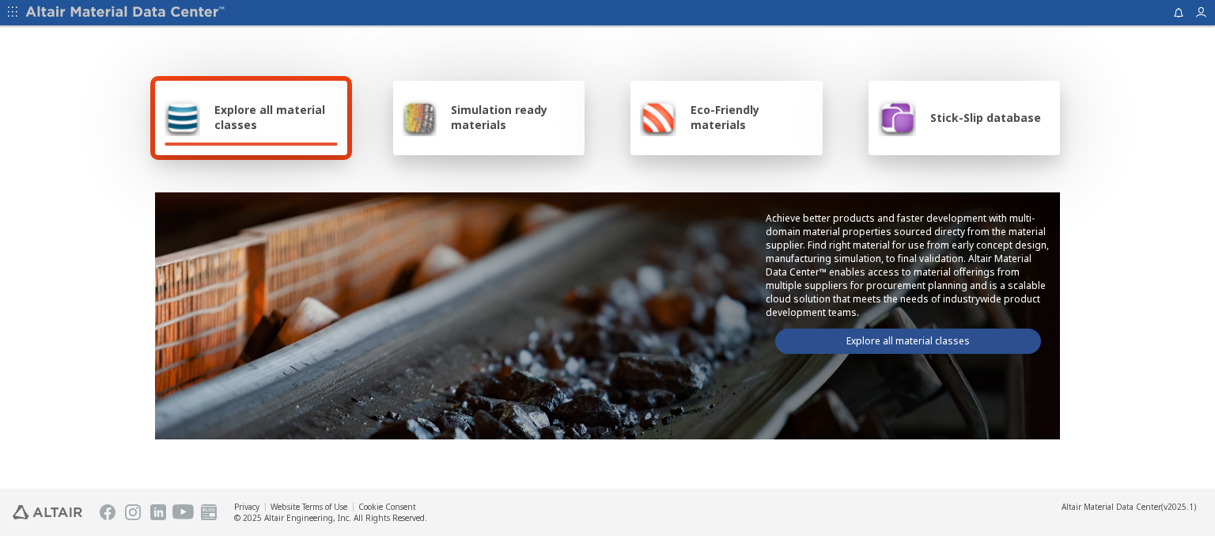
click at [820, 332] on link "Explore all material classes" at bounding box center [908, 340] width 266 height 25
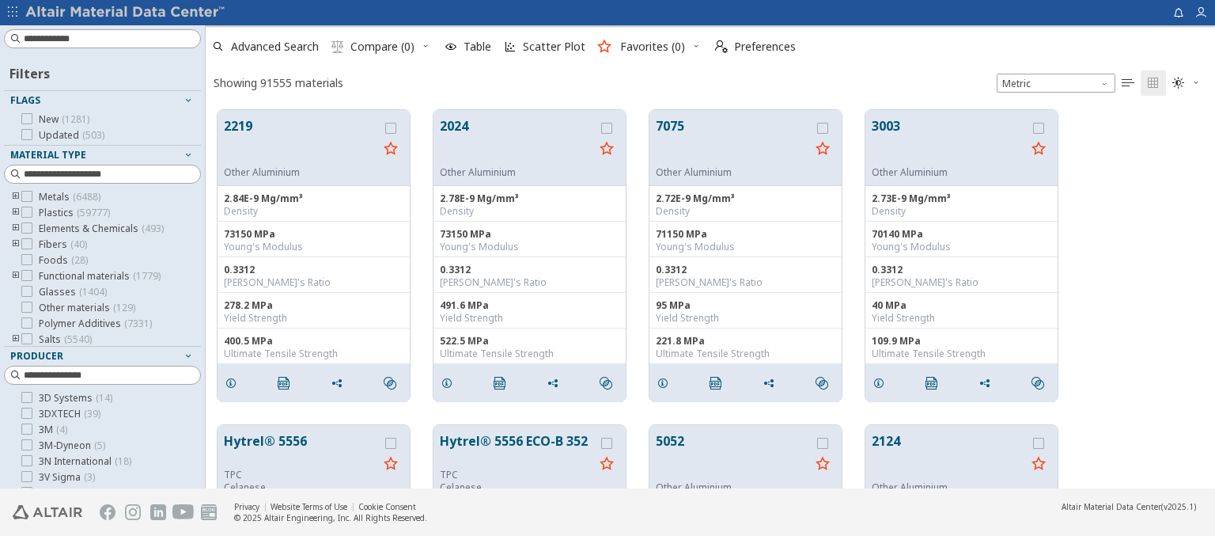
scroll to position [378, 997]
